Goal: Use online tool/utility: Use online tool/utility

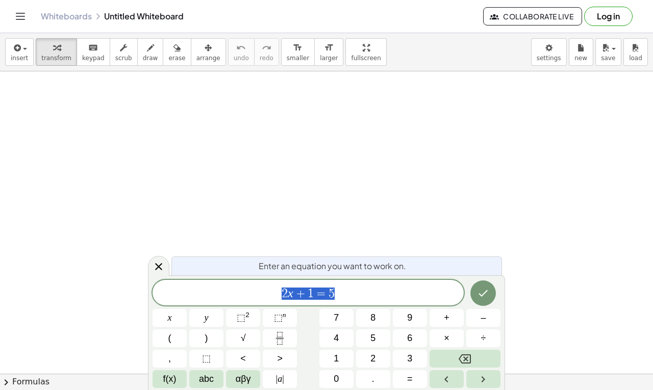
scroll to position [51, 0]
click at [483, 292] on icon "Done" at bounding box center [483, 293] width 12 height 12
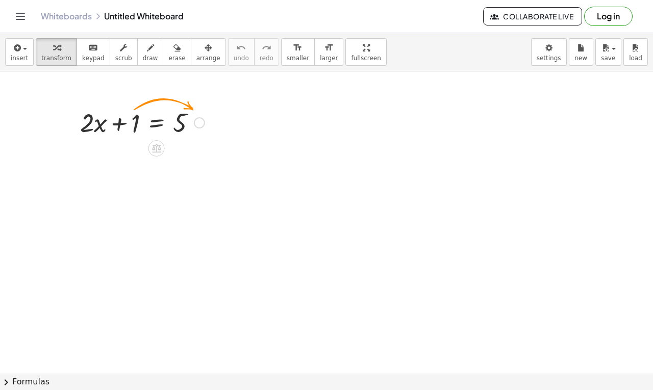
click at [208, 120] on div at bounding box center [142, 122] width 135 height 35
click at [201, 121] on div at bounding box center [199, 122] width 11 height 11
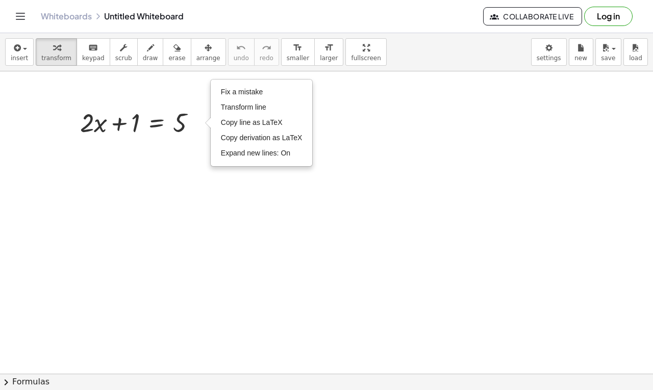
click at [201, 158] on div at bounding box center [326, 356] width 653 height 673
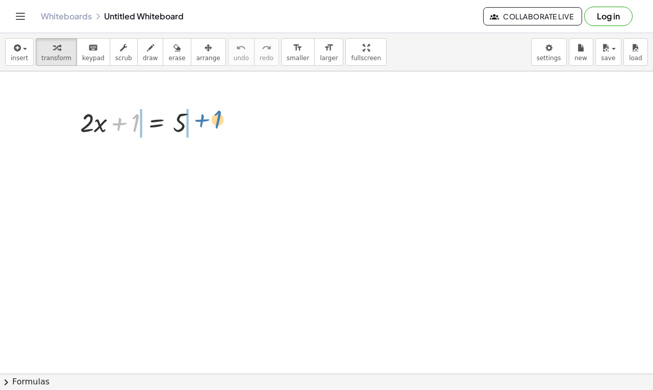
drag, startPoint x: 133, startPoint y: 122, endPoint x: 215, endPoint y: 119, distance: 82.2
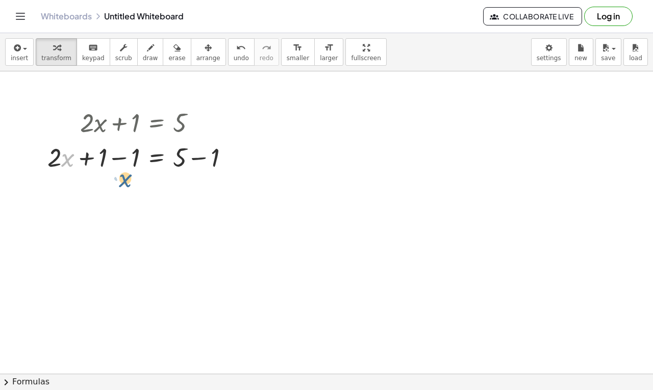
drag, startPoint x: 69, startPoint y: 161, endPoint x: 128, endPoint y: 182, distance: 61.6
drag, startPoint x: 48, startPoint y: 152, endPoint x: 135, endPoint y: 177, distance: 90.7
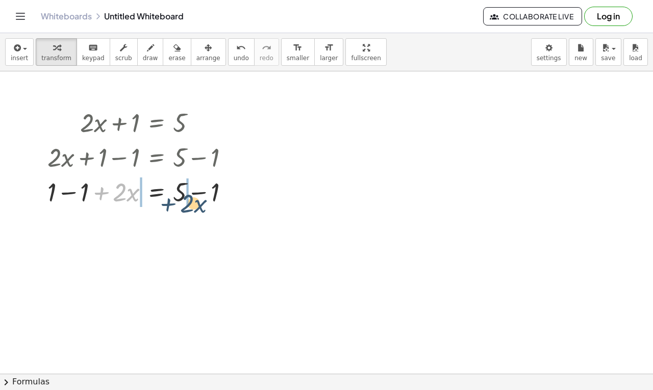
drag, startPoint x: 93, startPoint y: 190, endPoint x: 162, endPoint y: 201, distance: 70.3
click at [162, 201] on div at bounding box center [142, 191] width 200 height 35
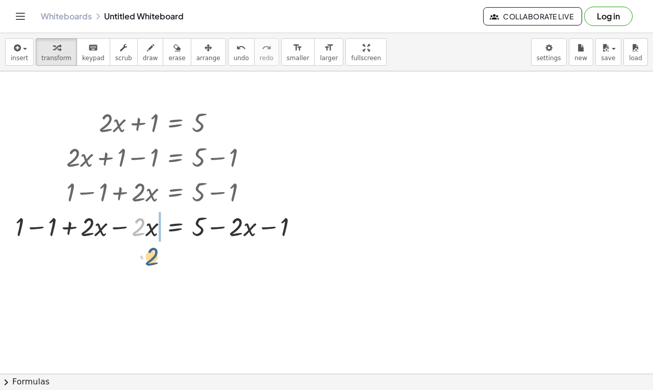
drag, startPoint x: 145, startPoint y: 226, endPoint x: 158, endPoint y: 257, distance: 32.9
click at [158, 257] on div "+ · 2 · x + 1 = 5 + · 2 · x + 1 − 1 = + 5 − 1 + 1 − 1 + · 2 · x = + 5 − 1 · 2 =…" at bounding box center [326, 356] width 653 height 673
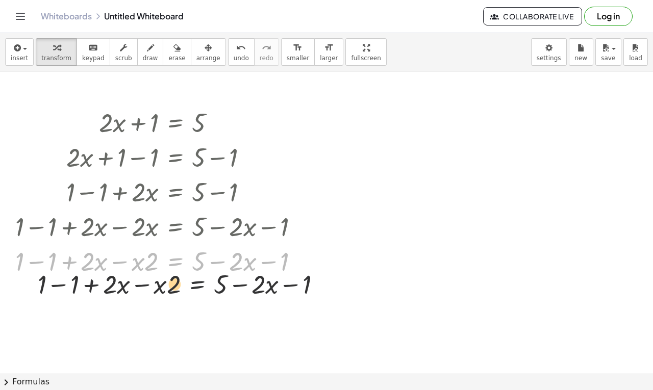
drag, startPoint x: 175, startPoint y: 263, endPoint x: 248, endPoint y: 294, distance: 79.5
click at [243, 301] on div "+ · 2 · x + 1 = 5 + · 2 · x + 1 − 1 = + 5 − 1 + 1 − 1 + · 2 · x = + 5 − 1 + 1 −…" at bounding box center [326, 356] width 653 height 673
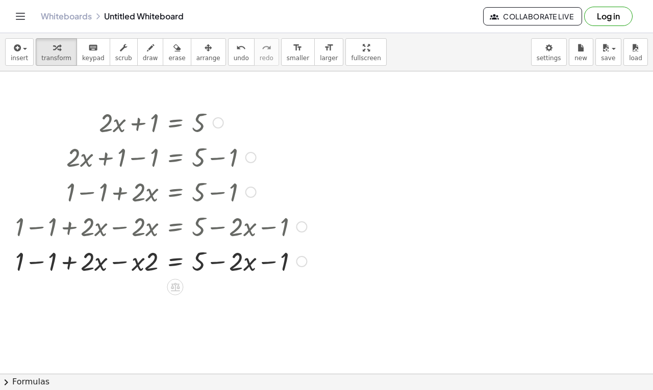
click at [215, 123] on div at bounding box center [218, 122] width 11 height 11
click at [215, 123] on div "Go back to this line Copy line as LaTeX Copy derivation as LaTeX" at bounding box center [218, 122] width 11 height 11
click at [295, 262] on div at bounding box center [160, 260] width 301 height 35
click at [302, 262] on div "Fix a mistake Transform line Copy line as LaTeX Copy derivation as LaTeX Expand…" at bounding box center [301, 261] width 11 height 11
click at [337, 279] on li "Expand new lines: On" at bounding box center [363, 284] width 87 height 15
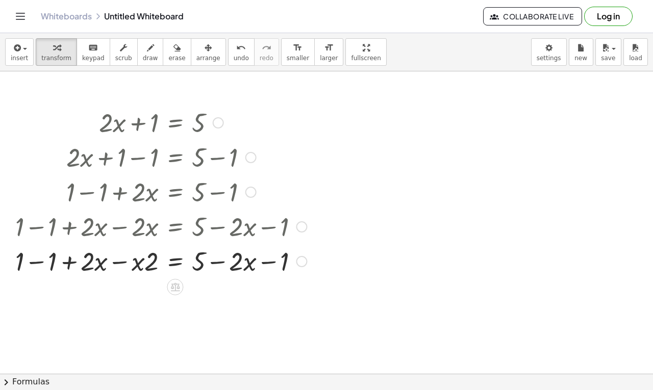
click at [175, 262] on div at bounding box center [160, 260] width 301 height 35
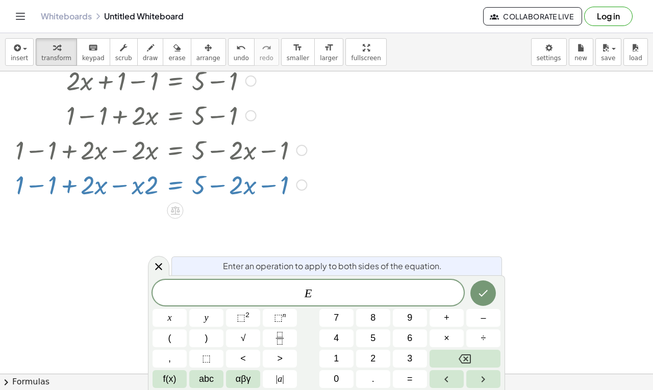
scroll to position [127, 0]
click at [485, 284] on button "Done" at bounding box center [483, 294] width 26 height 26
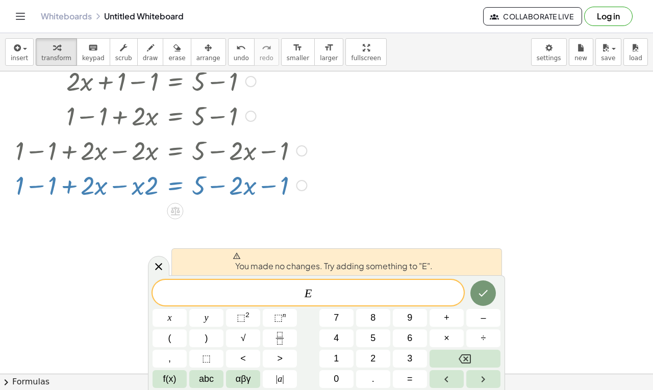
click at [440, 224] on div at bounding box center [326, 280] width 653 height 673
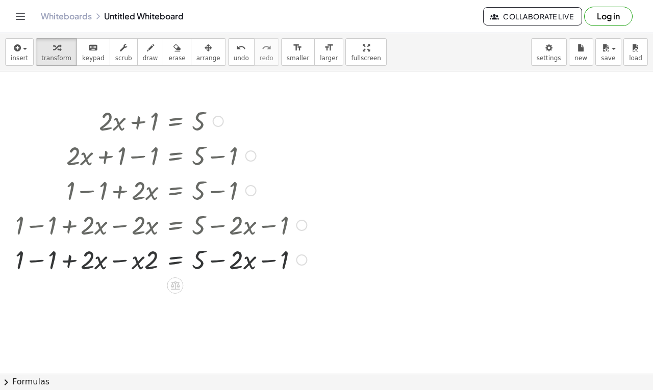
scroll to position [51, 0]
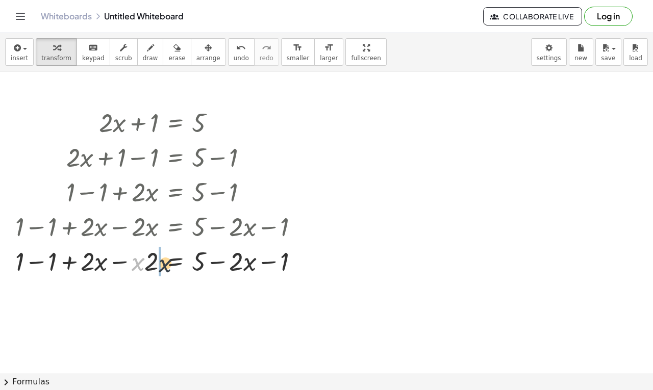
drag, startPoint x: 143, startPoint y: 266, endPoint x: 171, endPoint y: 268, distance: 28.6
click at [171, 268] on div at bounding box center [160, 260] width 301 height 35
click at [173, 288] on icon at bounding box center [175, 287] width 9 height 9
click at [173, 288] on span "×" at bounding box center [175, 287] width 6 height 15
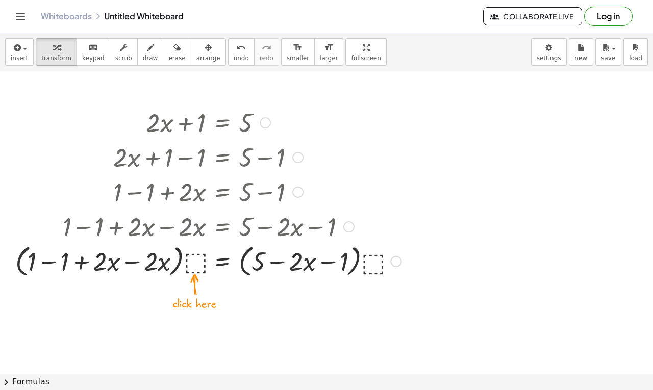
click at [200, 258] on div at bounding box center [208, 260] width 396 height 39
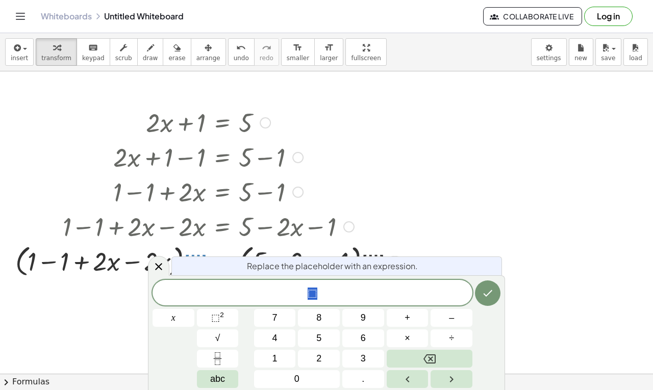
click at [347, 231] on div at bounding box center [348, 226] width 11 height 11
